Goal: Transaction & Acquisition: Book appointment/travel/reservation

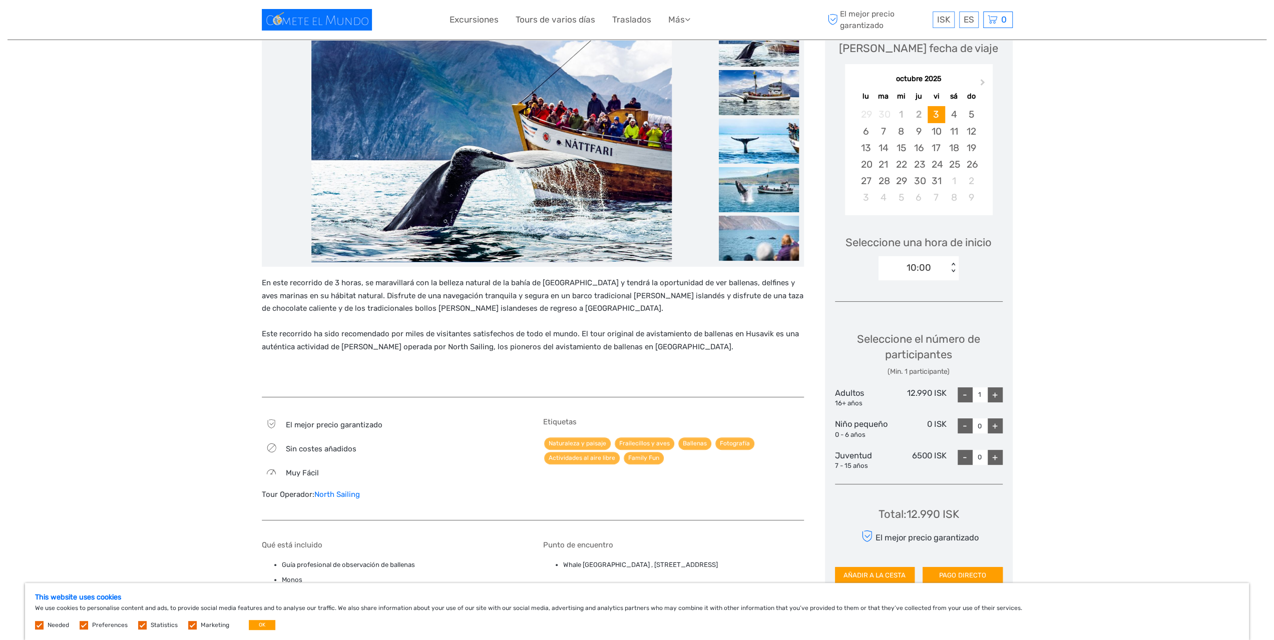
scroll to position [150, 0]
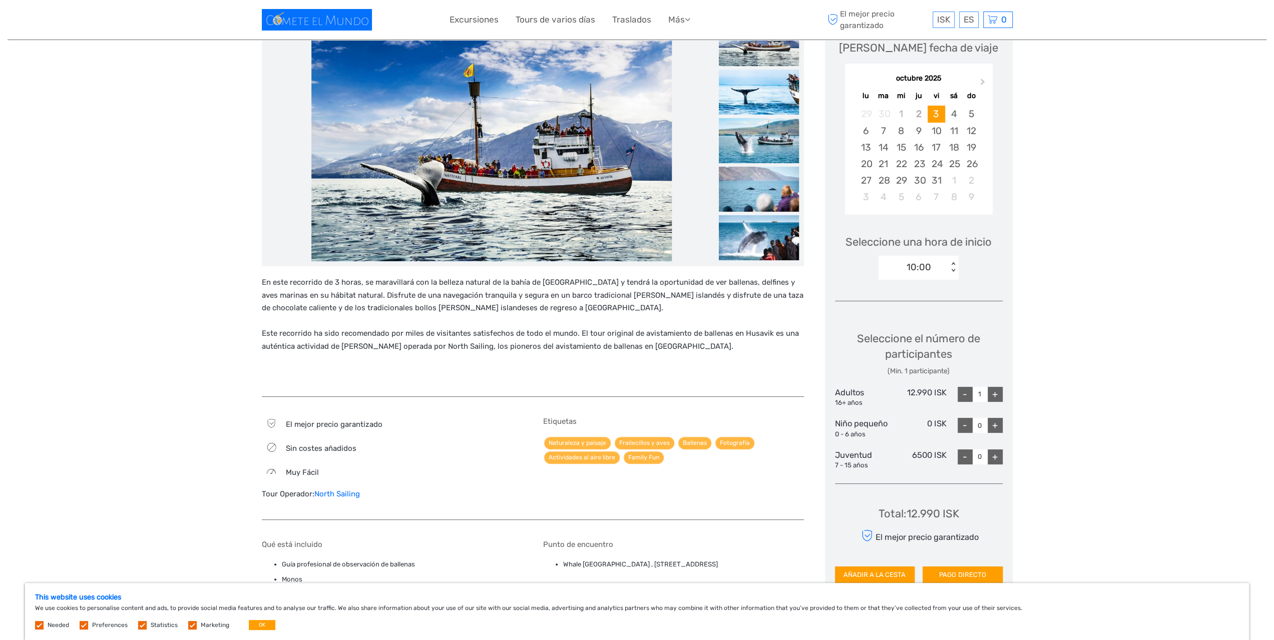
click at [996, 393] on div "+" at bounding box center [994, 394] width 15 height 15
click at [965, 396] on div "-" at bounding box center [964, 394] width 15 height 15
type input "2"
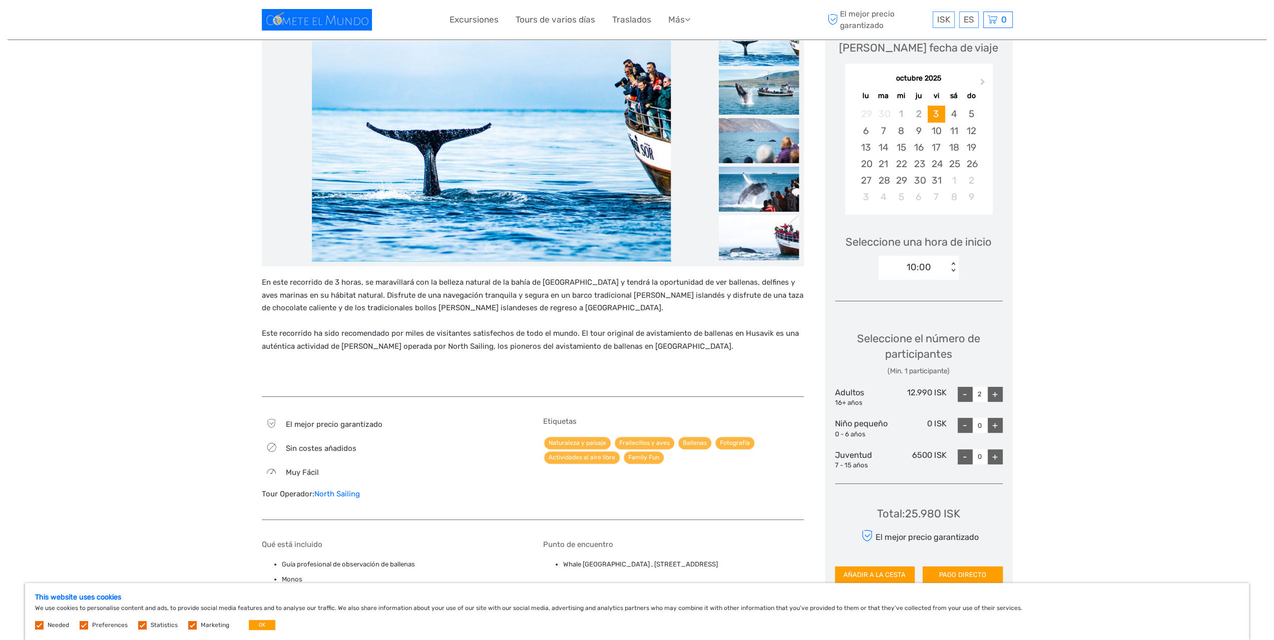
click at [995, 457] on div "+" at bounding box center [994, 456] width 15 height 15
type input "3"
click at [982, 82] on span "Next Month" at bounding box center [982, 84] width 0 height 15
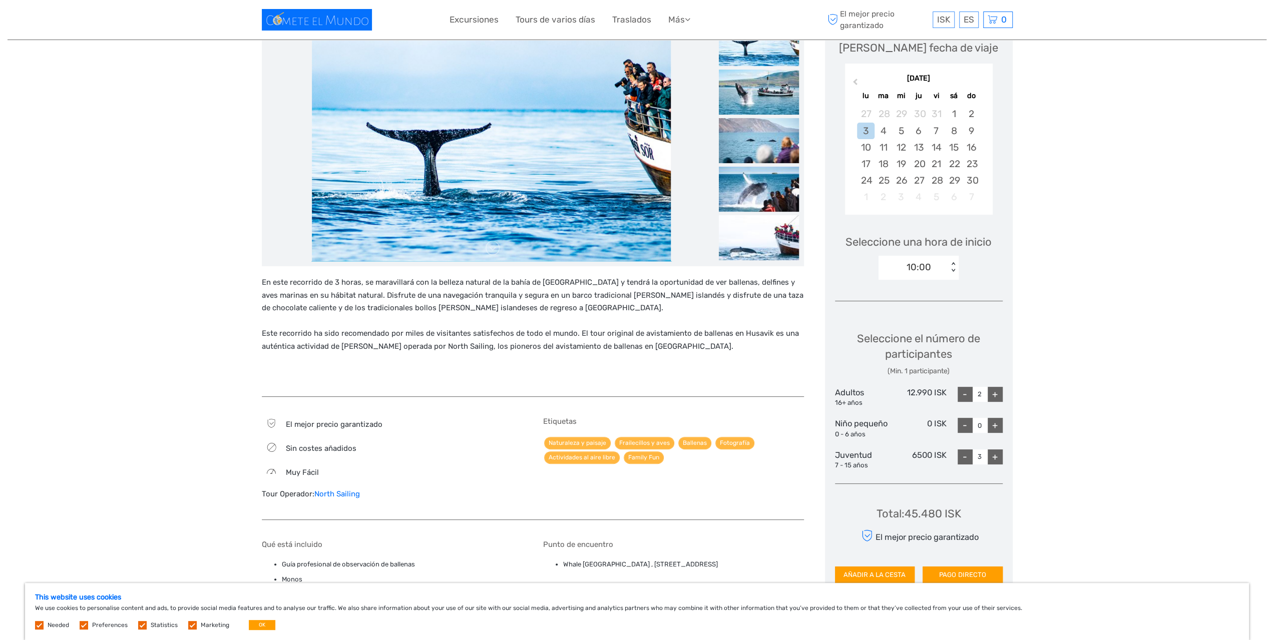
click at [981, 82] on div "[DATE]" at bounding box center [919, 79] width 148 height 11
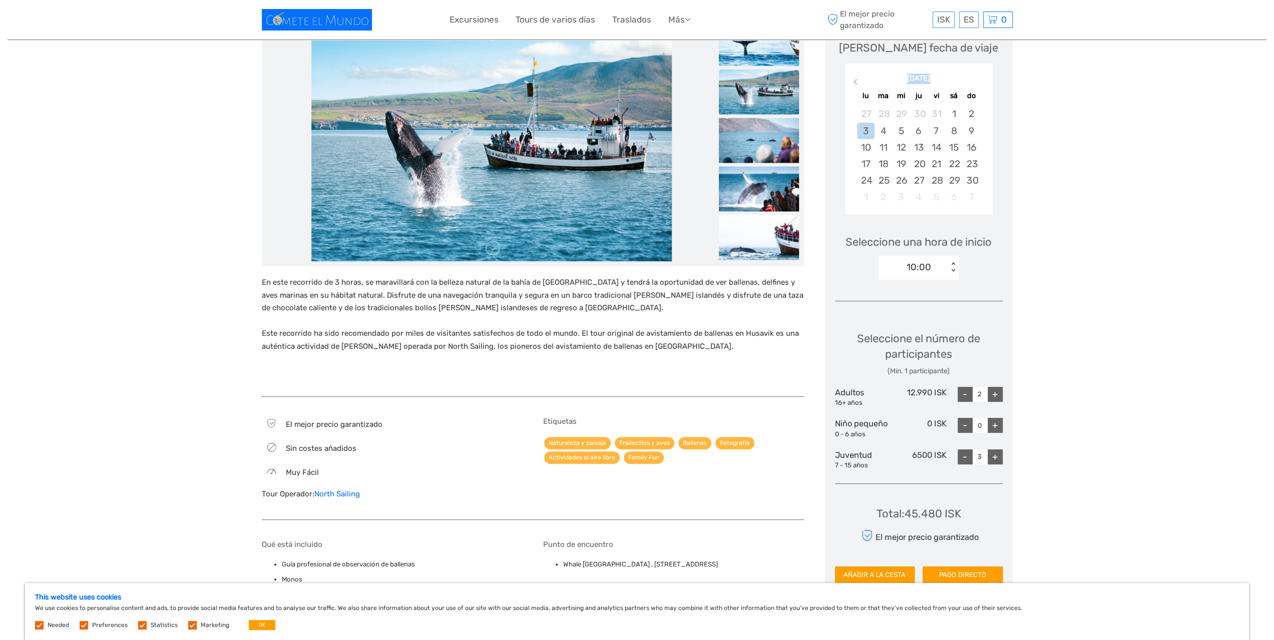
click at [854, 85] on button "Previous Month" at bounding box center [854, 84] width 16 height 16
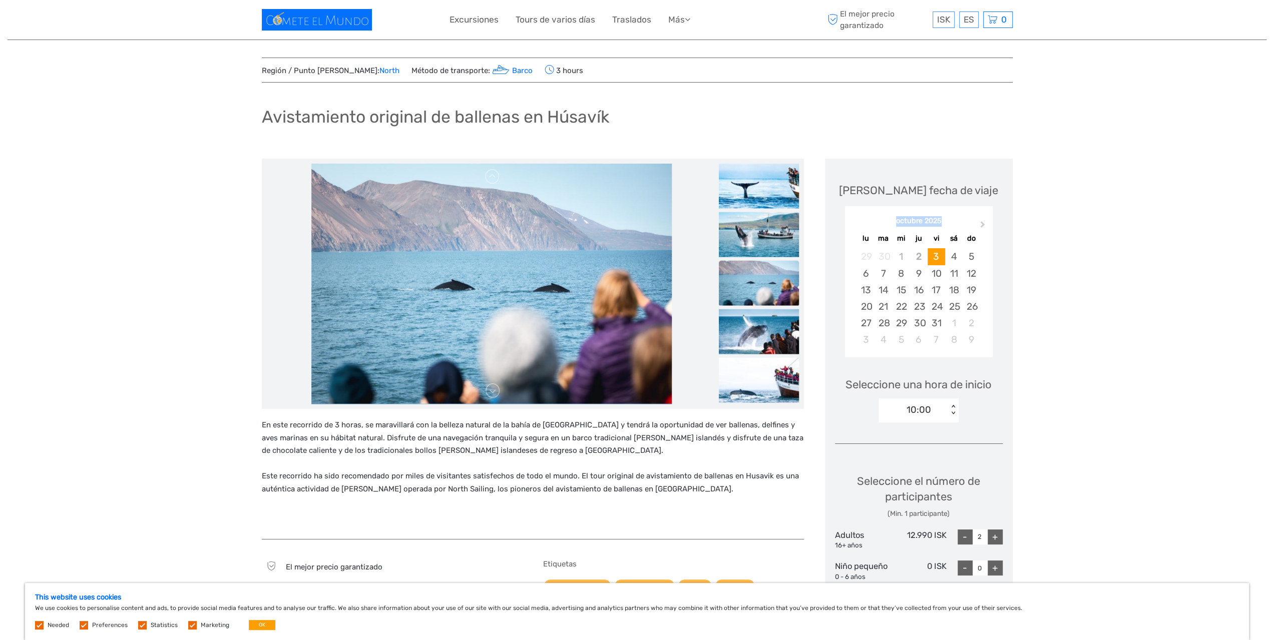
scroll to position [0, 0]
